Goal: Information Seeking & Learning: Compare options

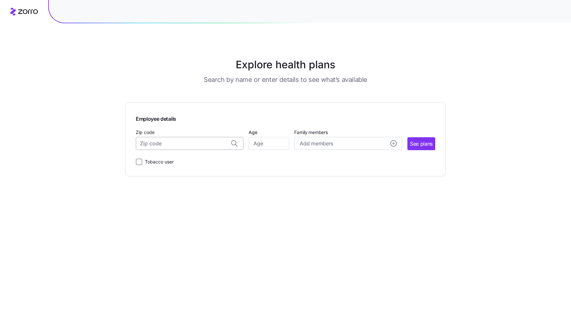
click at [183, 145] on input "Zip code" at bounding box center [190, 143] width 108 height 13
click at [189, 158] on span "60601, [GEOGRAPHIC_DATA], [GEOGRAPHIC_DATA]" at bounding box center [188, 161] width 91 height 8
type input "60601, [GEOGRAPHIC_DATA], [GEOGRAPHIC_DATA]"
click at [268, 142] on input "Age" at bounding box center [269, 143] width 40 height 13
type input "47"
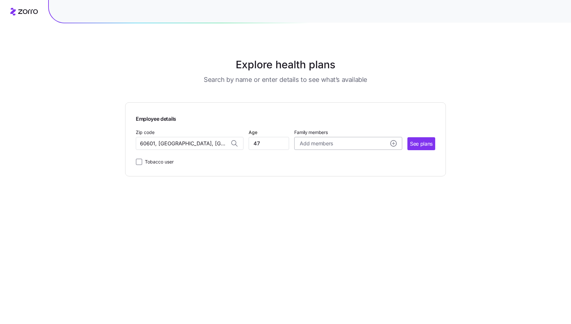
click at [329, 144] on span "Add members" at bounding box center [316, 143] width 33 height 8
click at [363, 117] on span "Employee details" at bounding box center [286, 118] width 300 height 10
click at [419, 142] on span "See plans" at bounding box center [421, 144] width 23 height 8
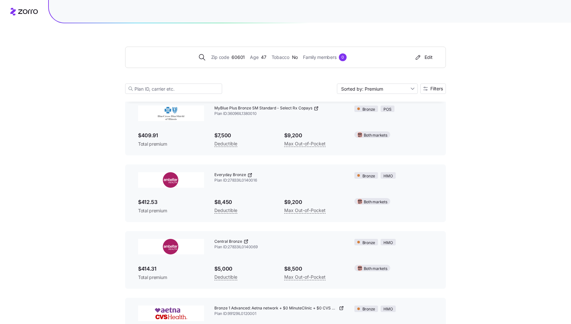
scroll to position [245, 0]
click at [390, 89] on input "Sorted by: Premium" at bounding box center [377, 88] width 81 height 10
click at [396, 75] on div "Zip code 60601 Age [DEMOGRAPHIC_DATA] Tobacco No Family members 0 Edit Sorted b…" at bounding box center [285, 62] width 321 height 78
click at [427, 86] on button "Filters" at bounding box center [434, 88] width 26 height 10
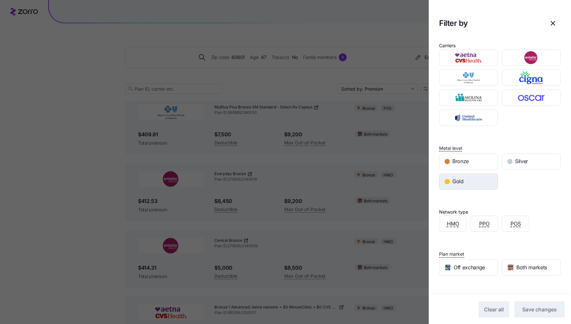
click at [466, 181] on div "Gold" at bounding box center [469, 182] width 58 height 16
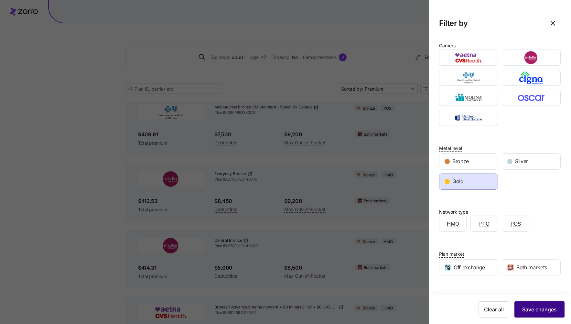
click at [541, 312] on span "Save changes" at bounding box center [539, 309] width 35 height 8
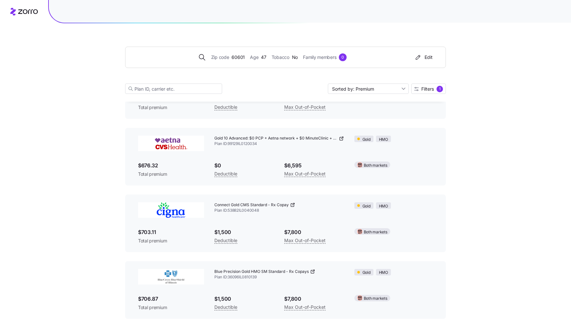
scroll to position [1602, 0]
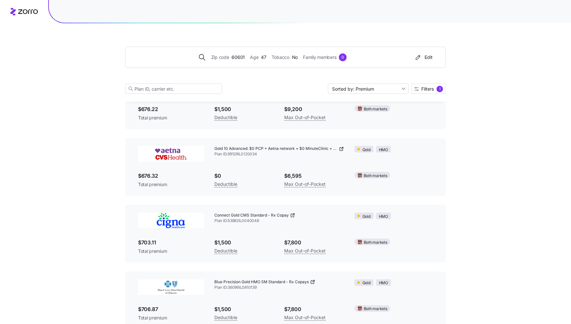
click at [174, 224] on img at bounding box center [171, 221] width 66 height 16
click at [292, 214] on icon at bounding box center [292, 215] width 5 height 5
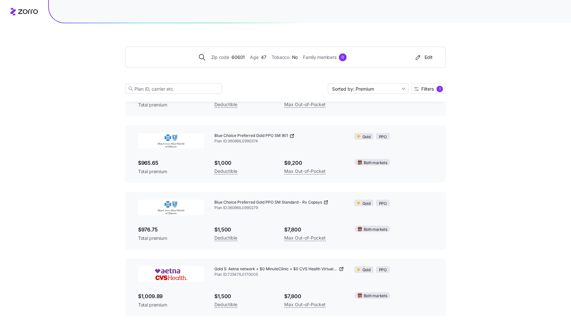
scroll to position [1948, 0]
click at [165, 203] on img at bounding box center [171, 207] width 66 height 16
click at [326, 200] on icon at bounding box center [326, 201] width 5 height 5
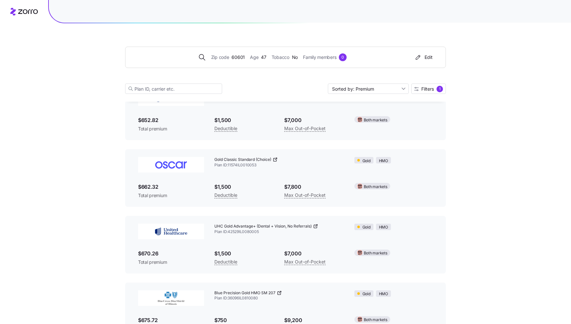
scroll to position [1307, 0]
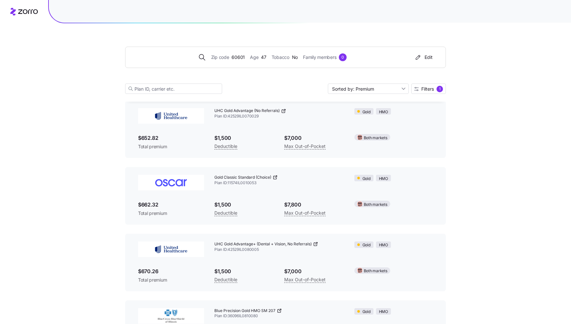
click at [277, 178] on icon at bounding box center [275, 177] width 5 height 5
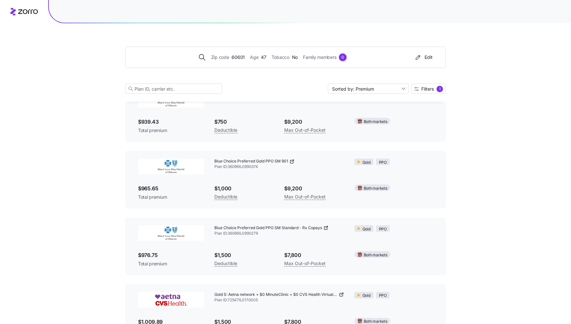
scroll to position [1948, 0]
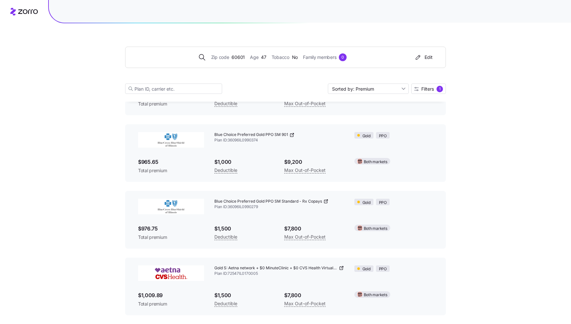
click at [340, 266] on icon at bounding box center [341, 267] width 5 height 5
